Goal: Task Accomplishment & Management: Complete application form

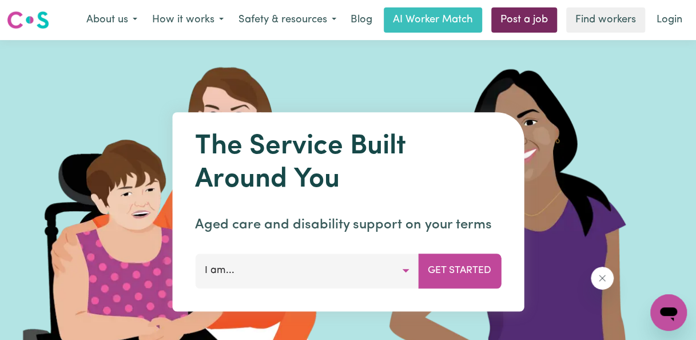
click at [521, 24] on link "Post a job" at bounding box center [524, 19] width 66 height 25
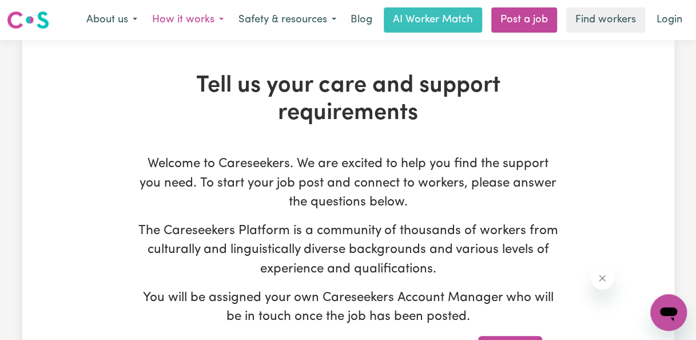
click at [215, 19] on button "How it works" at bounding box center [188, 20] width 86 height 24
click at [215, 18] on button "How it works" at bounding box center [188, 20] width 86 height 24
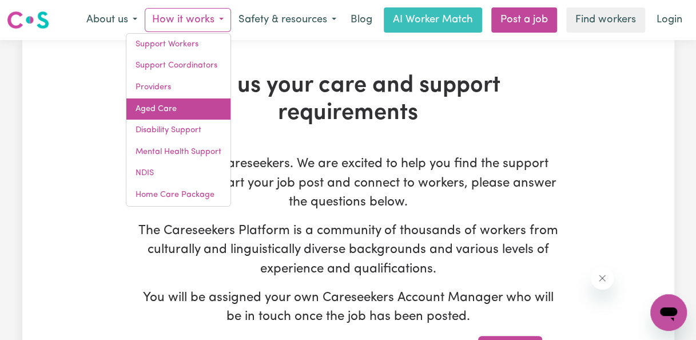
click at [183, 105] on link "Aged Care" at bounding box center [178, 109] width 104 height 22
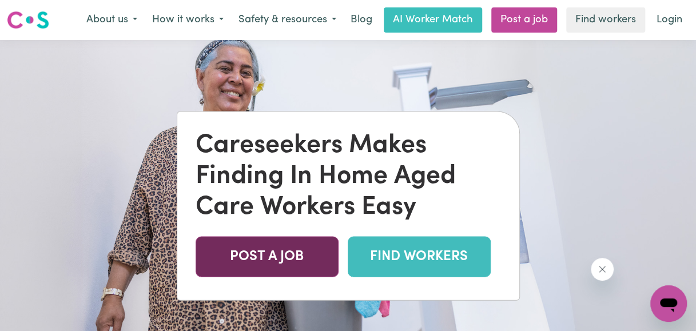
click at [254, 266] on link "POST A JOB" at bounding box center [266, 256] width 143 height 41
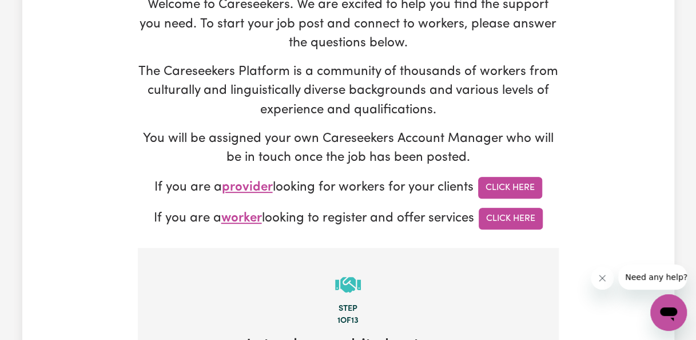
scroll to position [171, 0]
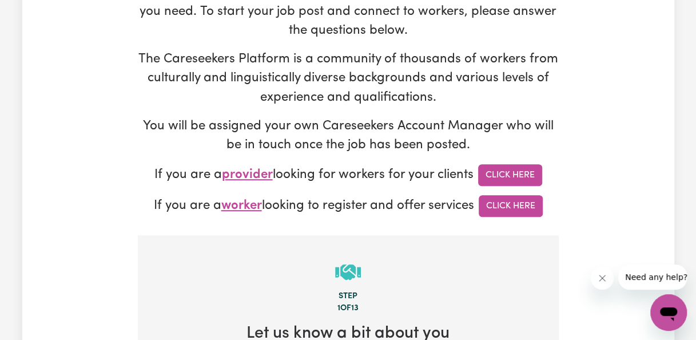
click at [602, 277] on icon "Close message from company" at bounding box center [602, 278] width 6 height 6
